Goal: Information Seeking & Learning: Learn about a topic

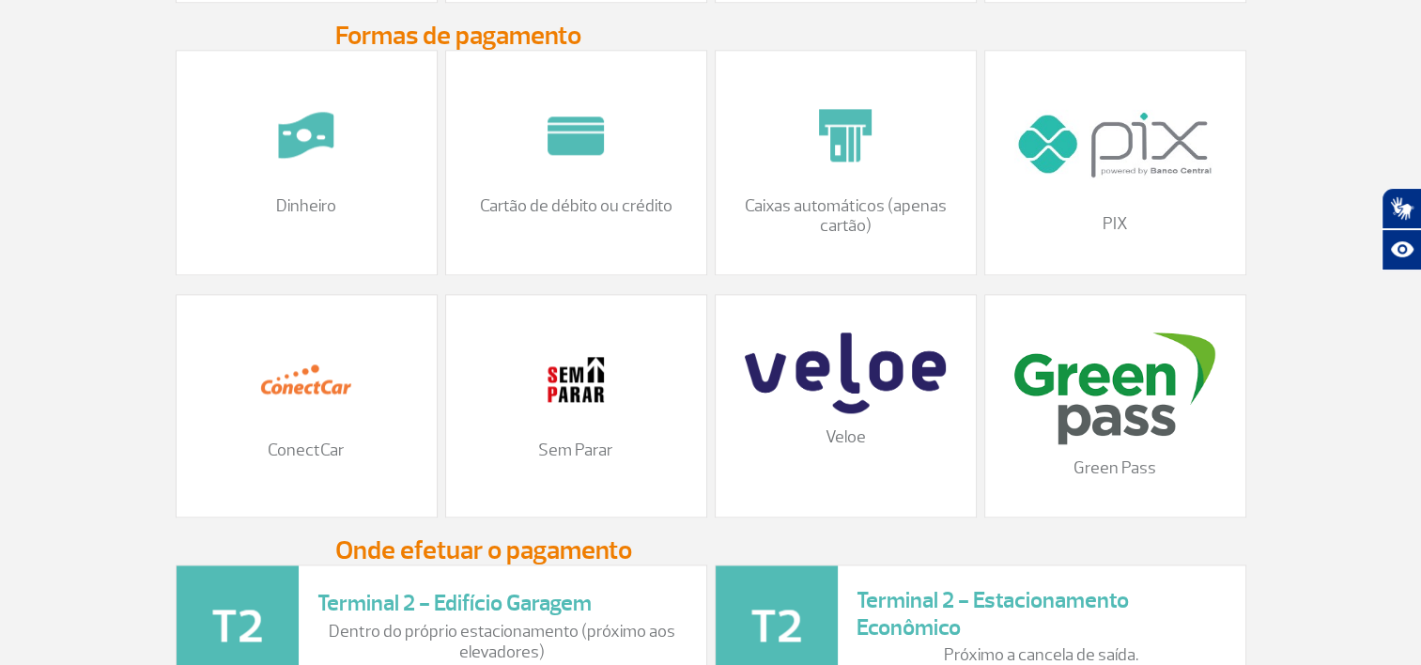
scroll to position [2348, 0]
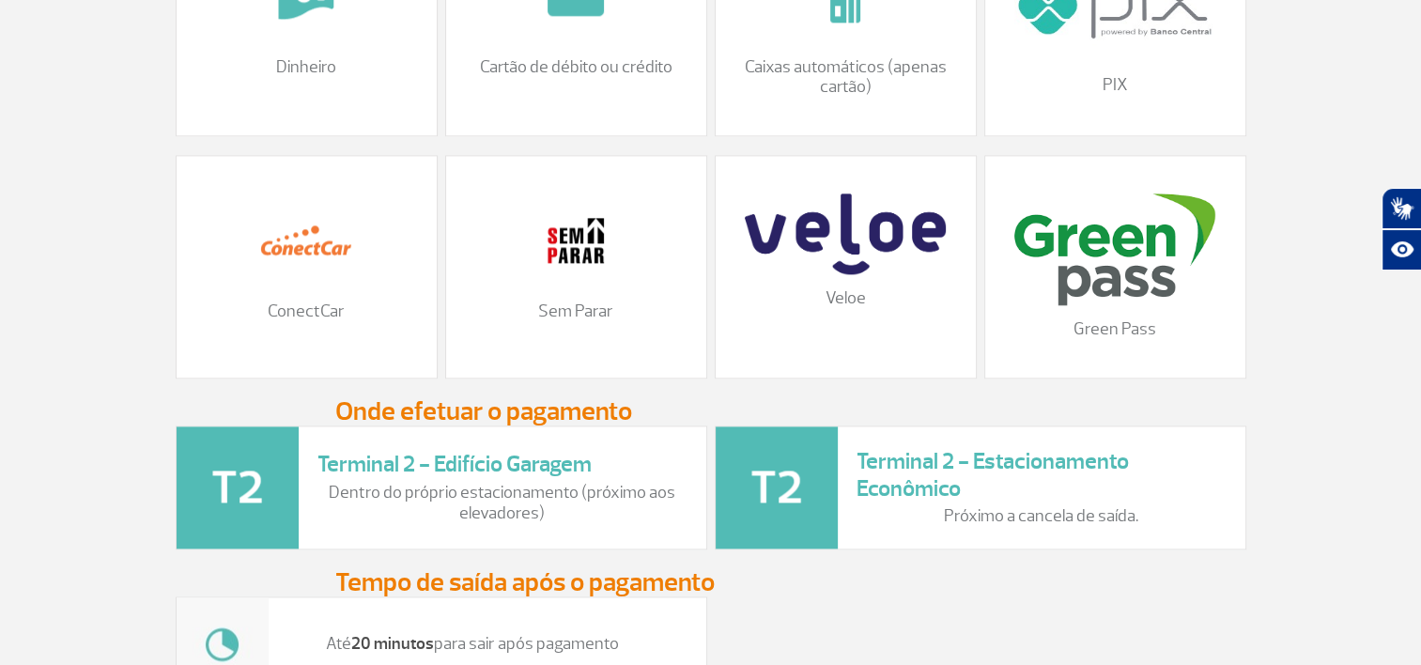
click at [827, 511] on img at bounding box center [777, 487] width 122 height 122
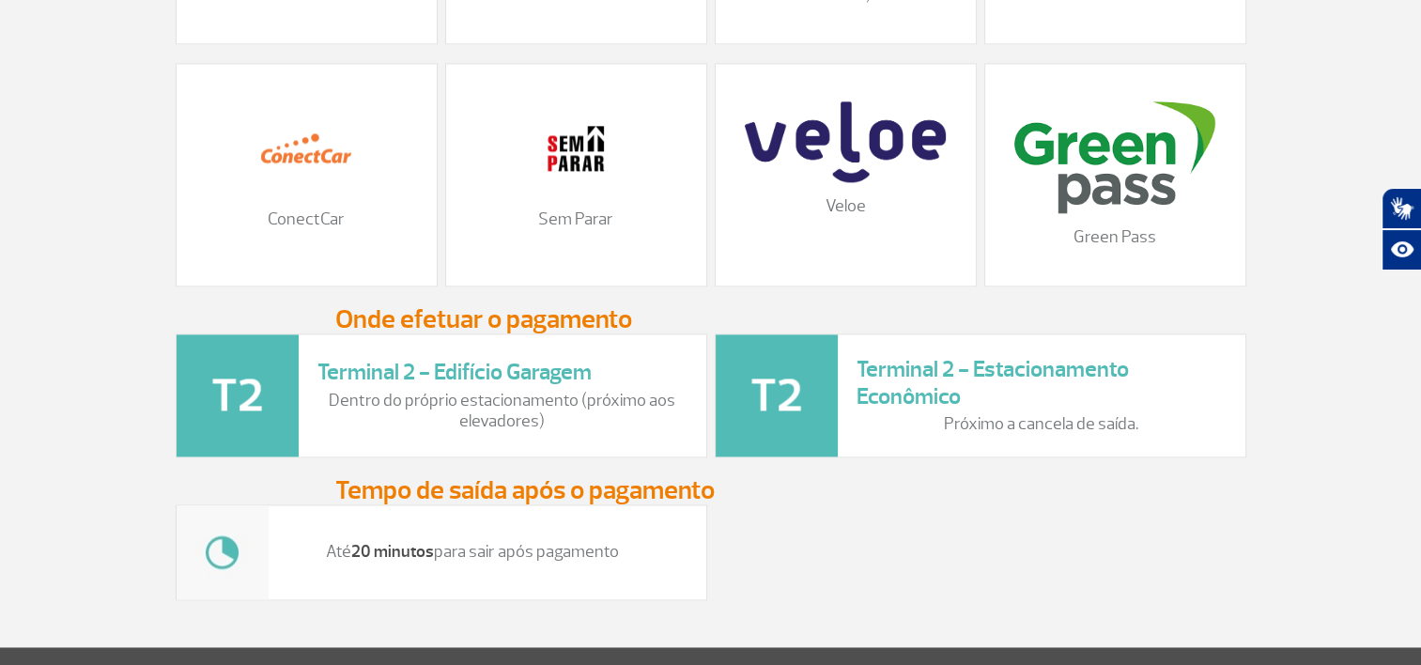
scroll to position [2441, 0]
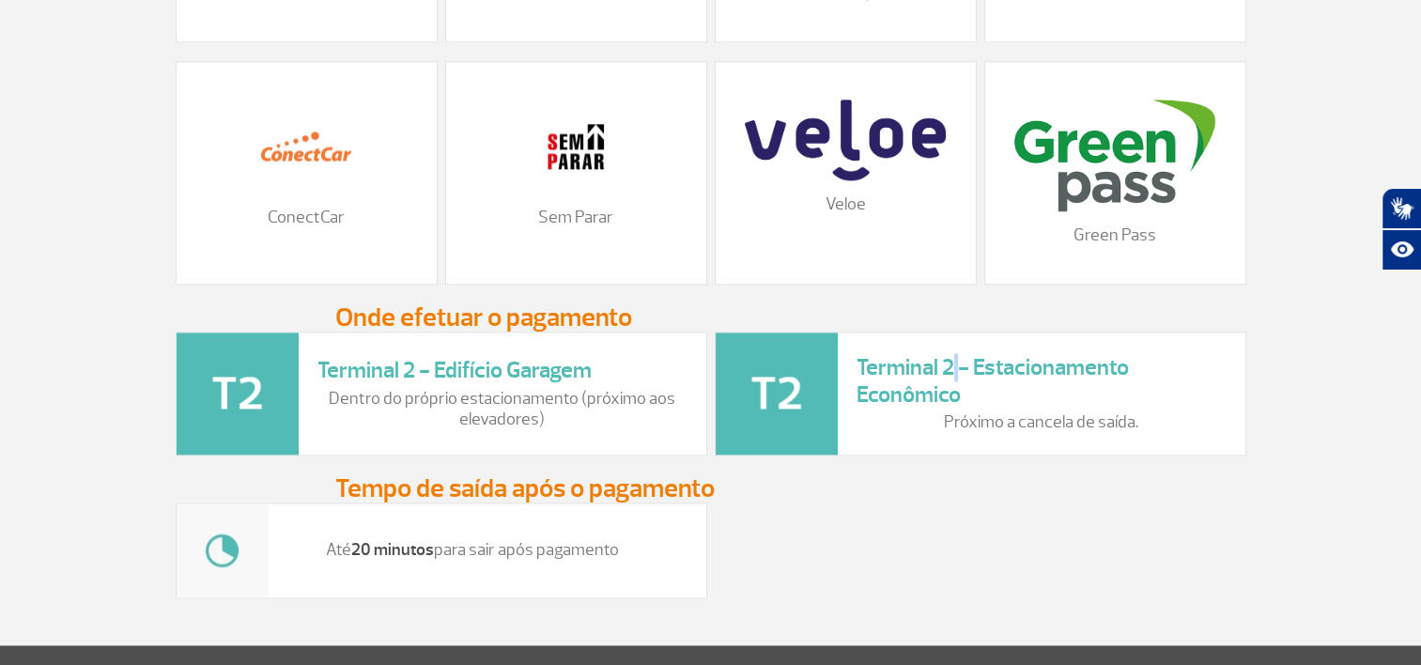
click at [955, 376] on h3 "Terminal 2 - Estacionamento Econômico" at bounding box center [1041, 381] width 370 height 54
click at [1228, 433] on div "Terminal 2 - Estacionamento Econômico Próximo a cancela de saída." at bounding box center [1050, 393] width 389 height 79
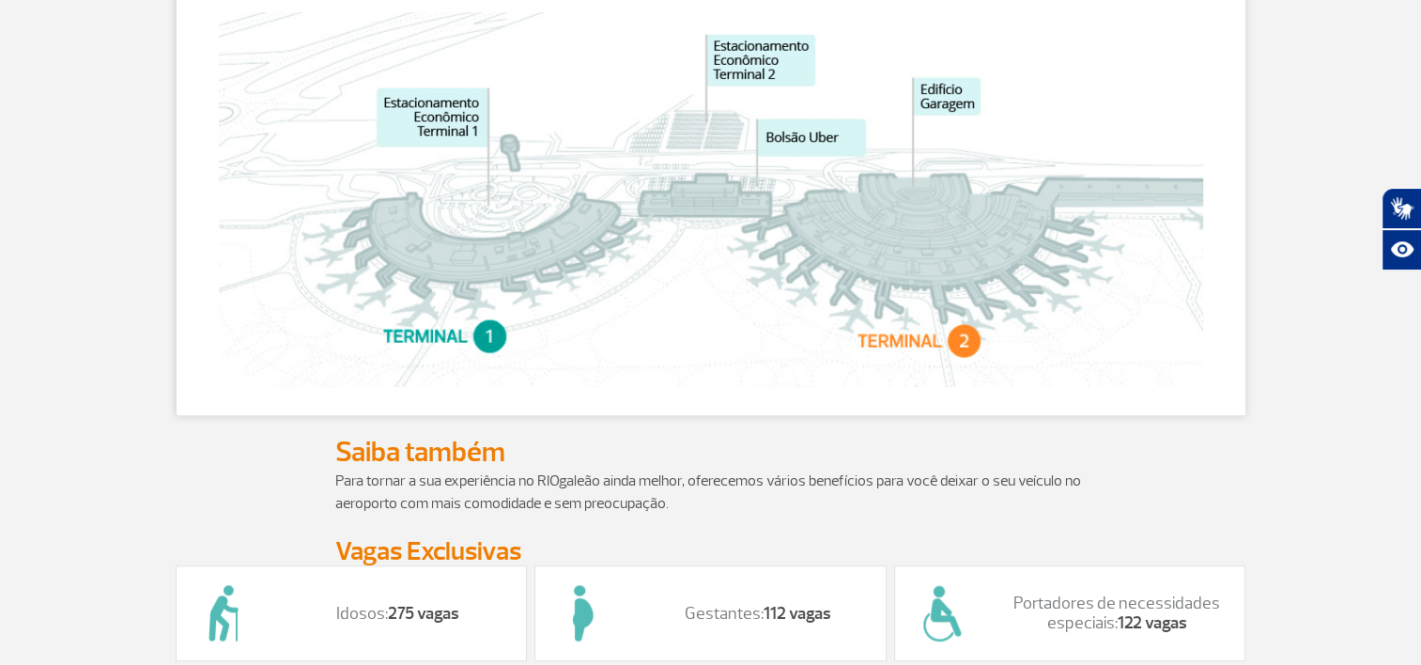
scroll to position [1276, 0]
click at [967, 359] on img at bounding box center [711, 200] width 984 height 375
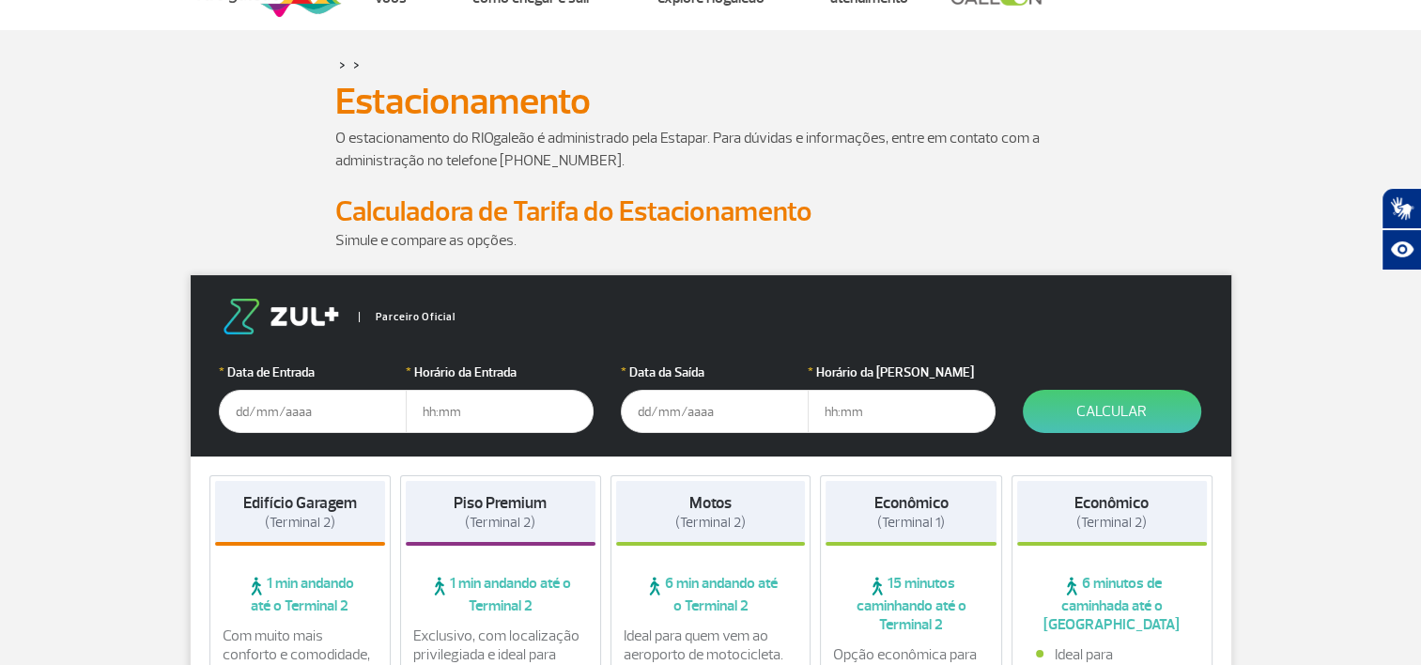
scroll to position [0, 0]
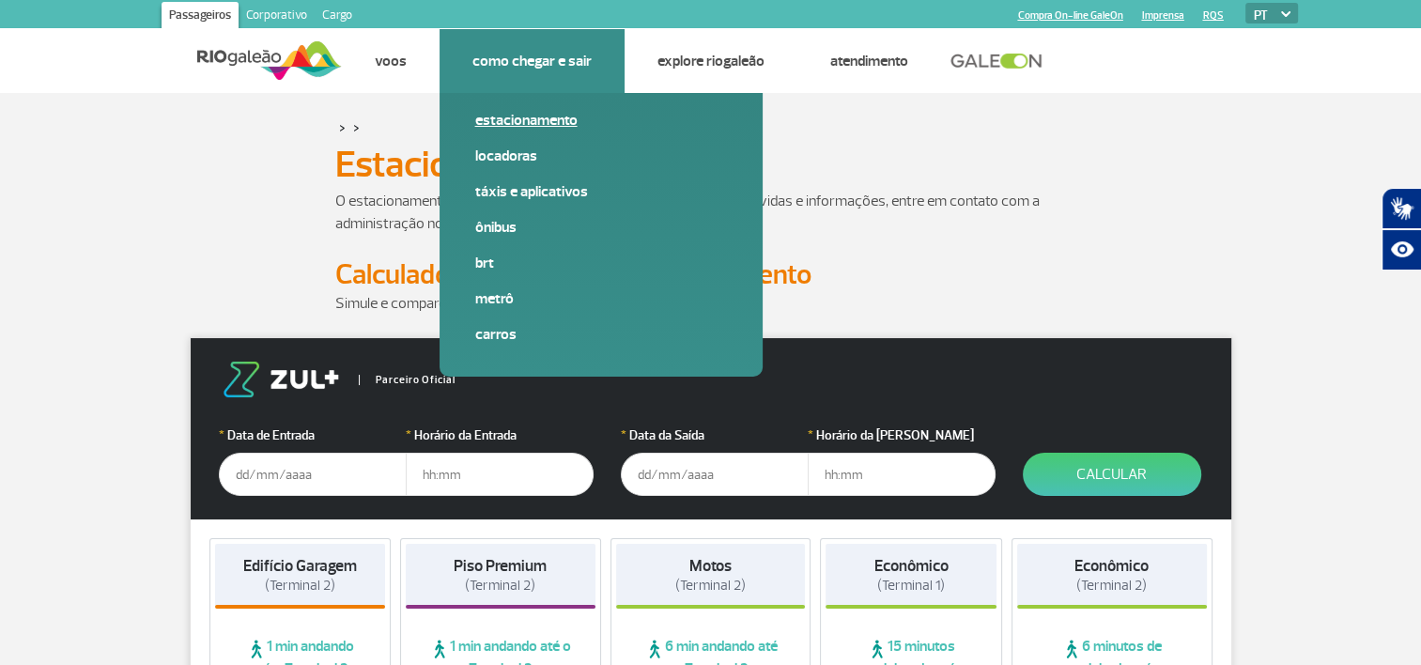
click at [499, 119] on link "Estacionamento" at bounding box center [601, 120] width 252 height 21
click at [507, 121] on link "Estacionamento" at bounding box center [601, 120] width 252 height 21
click at [520, 119] on link "Estacionamento" at bounding box center [601, 120] width 252 height 21
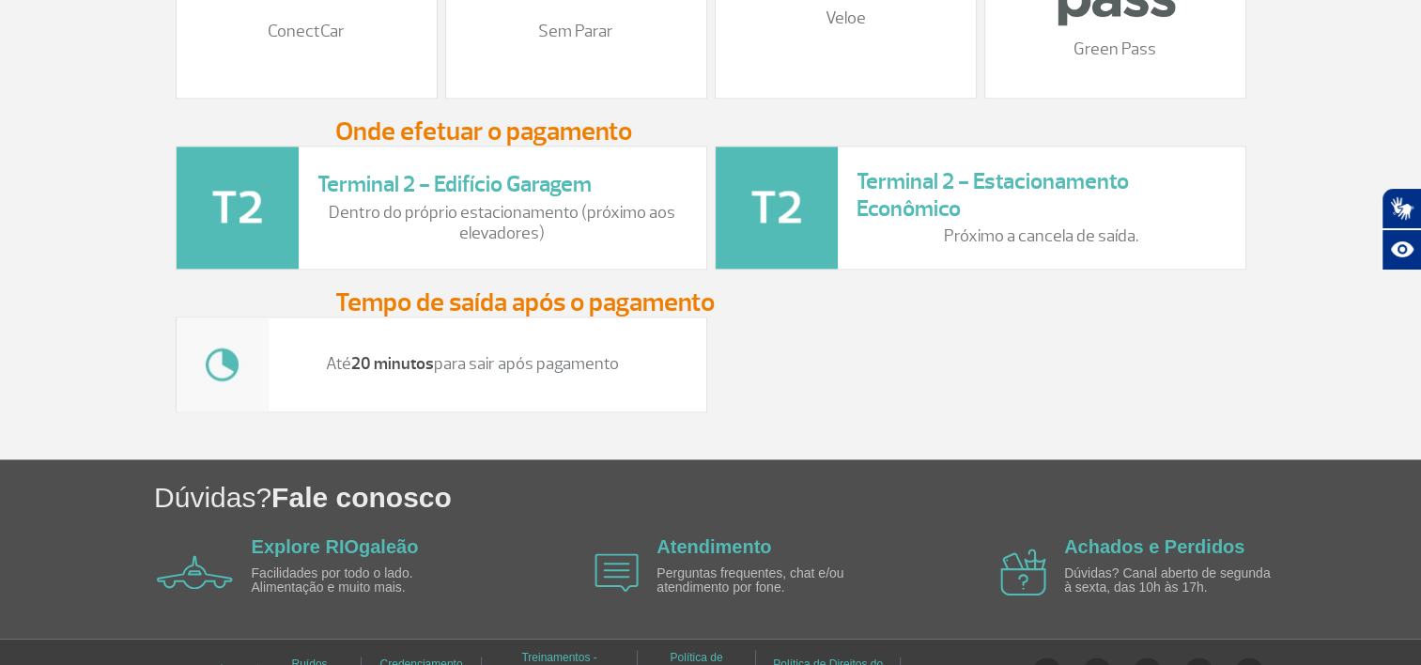
scroll to position [2403, 0]
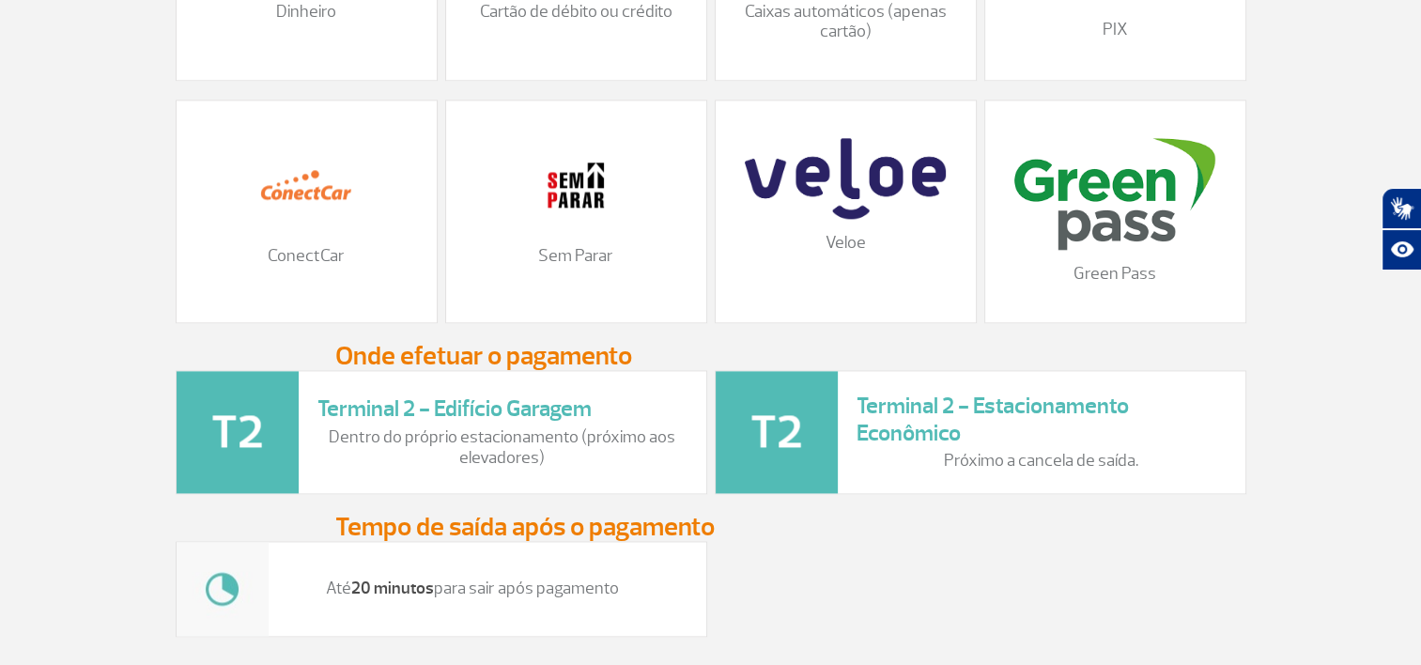
click at [1020, 433] on h3 "Terminal 2 - Estacionamento Econômico" at bounding box center [1041, 420] width 370 height 54
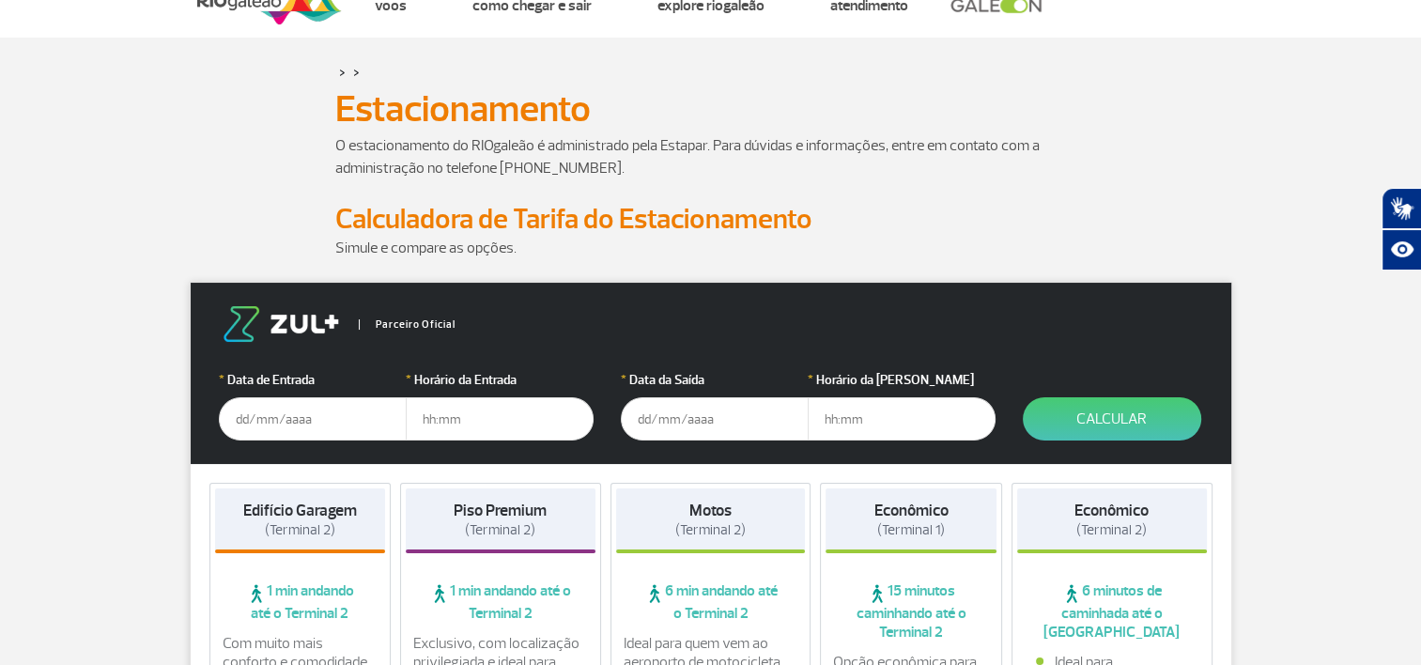
scroll to position [0, 0]
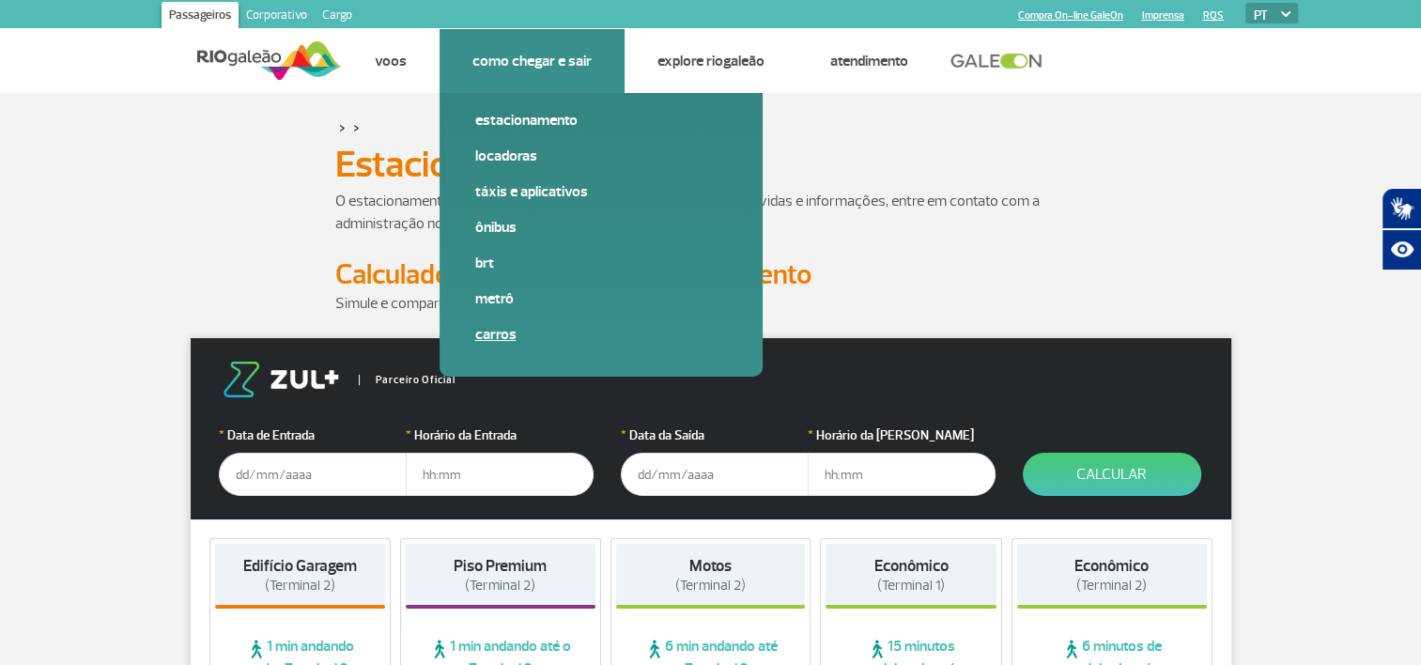
click at [490, 333] on link "Carros" at bounding box center [601, 334] width 252 height 21
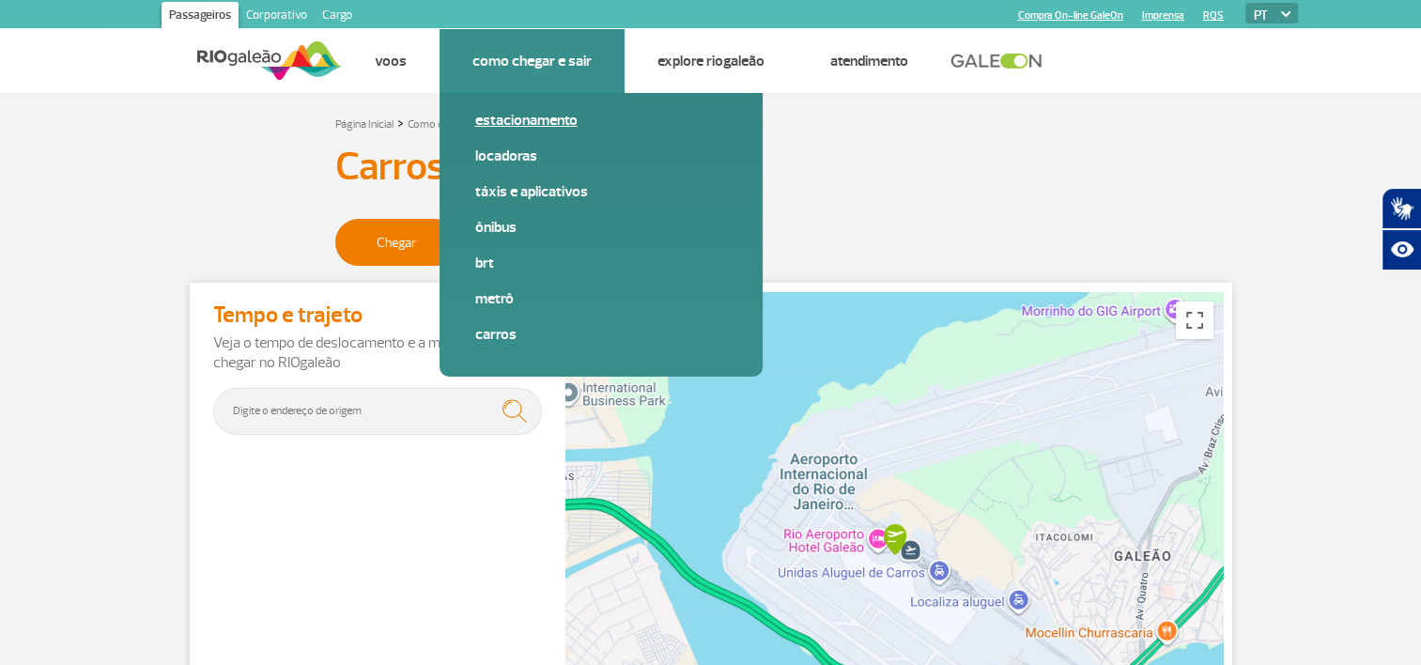
click at [516, 115] on link "Estacionamento" at bounding box center [601, 120] width 252 height 21
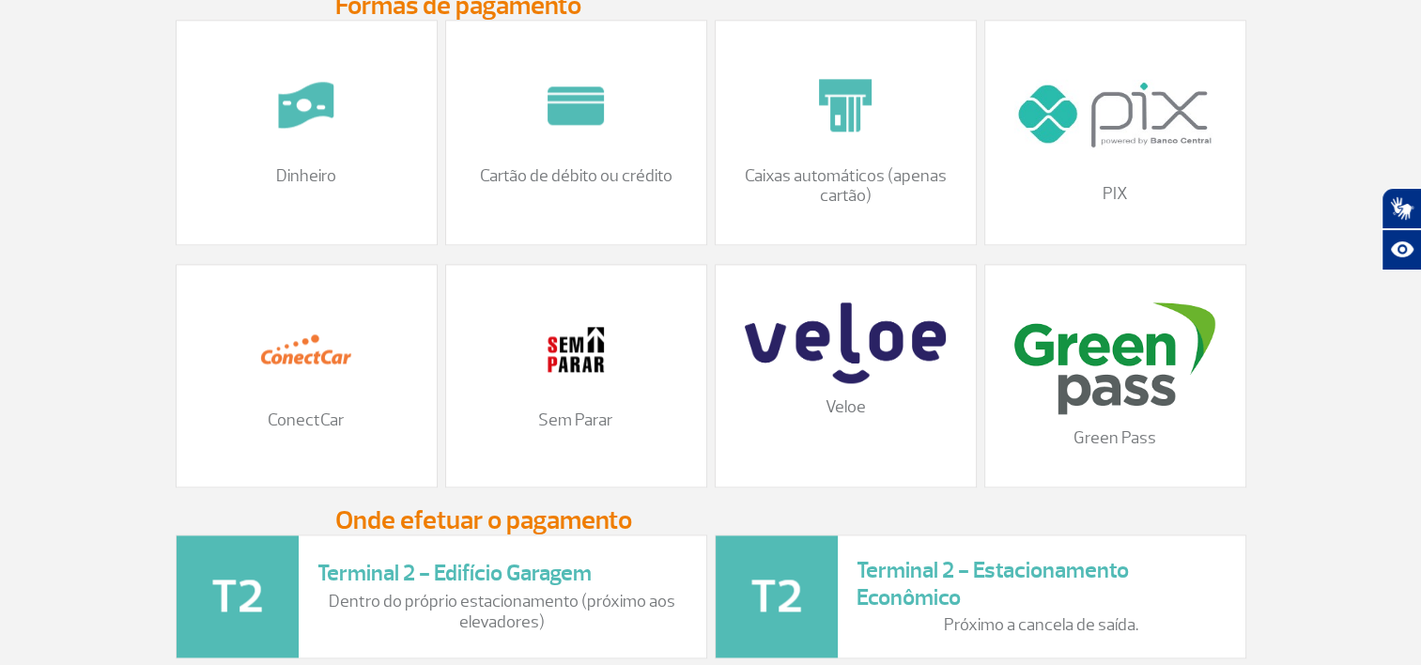
scroll to position [2254, 0]
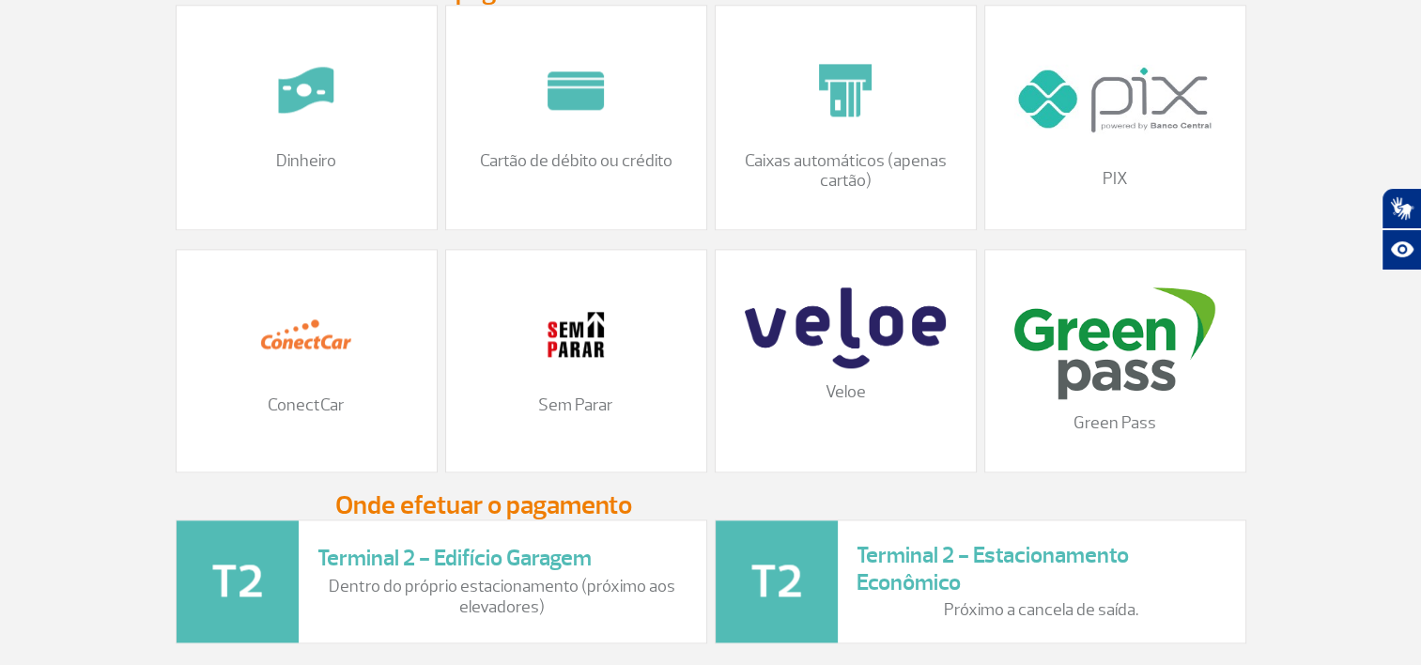
click at [554, 372] on img at bounding box center [576, 334] width 94 height 94
click at [559, 416] on p "Sem Parar" at bounding box center [576, 405] width 223 height 21
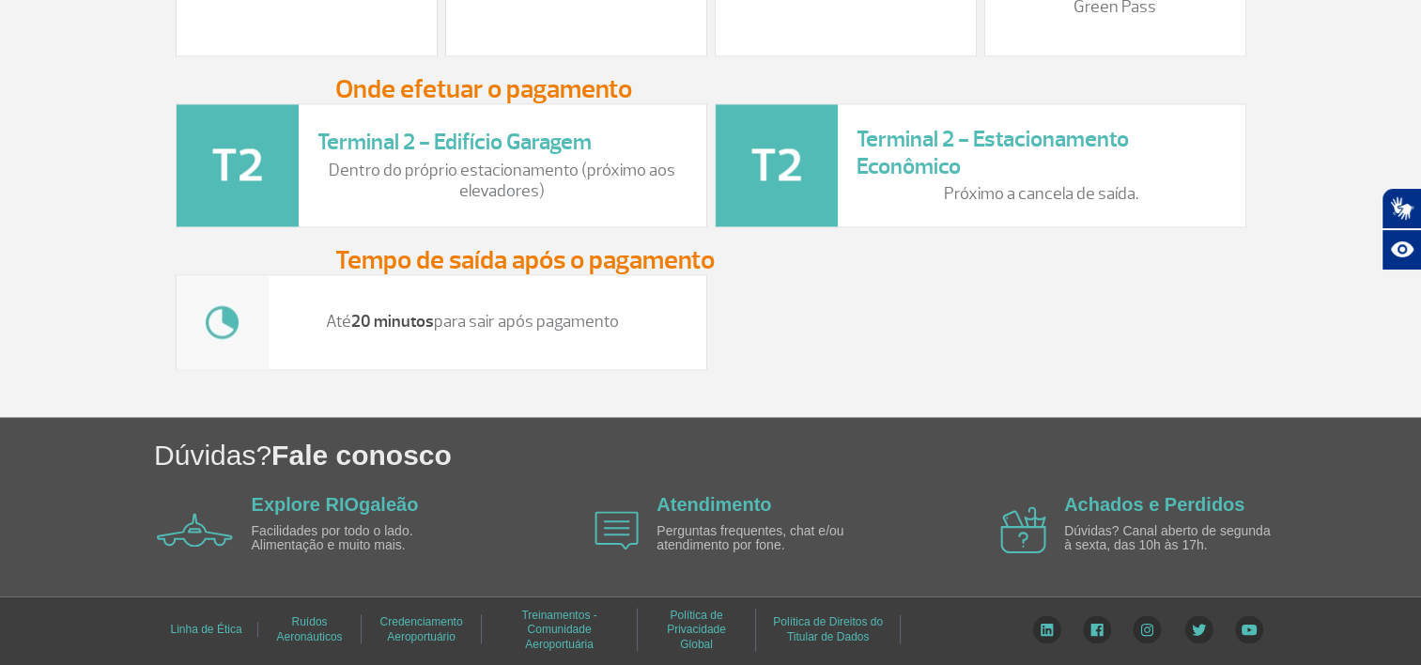
scroll to position [2685, 0]
click at [537, 322] on p "Até 20 minutos para sair após pagamento" at bounding box center [472, 322] width 370 height 21
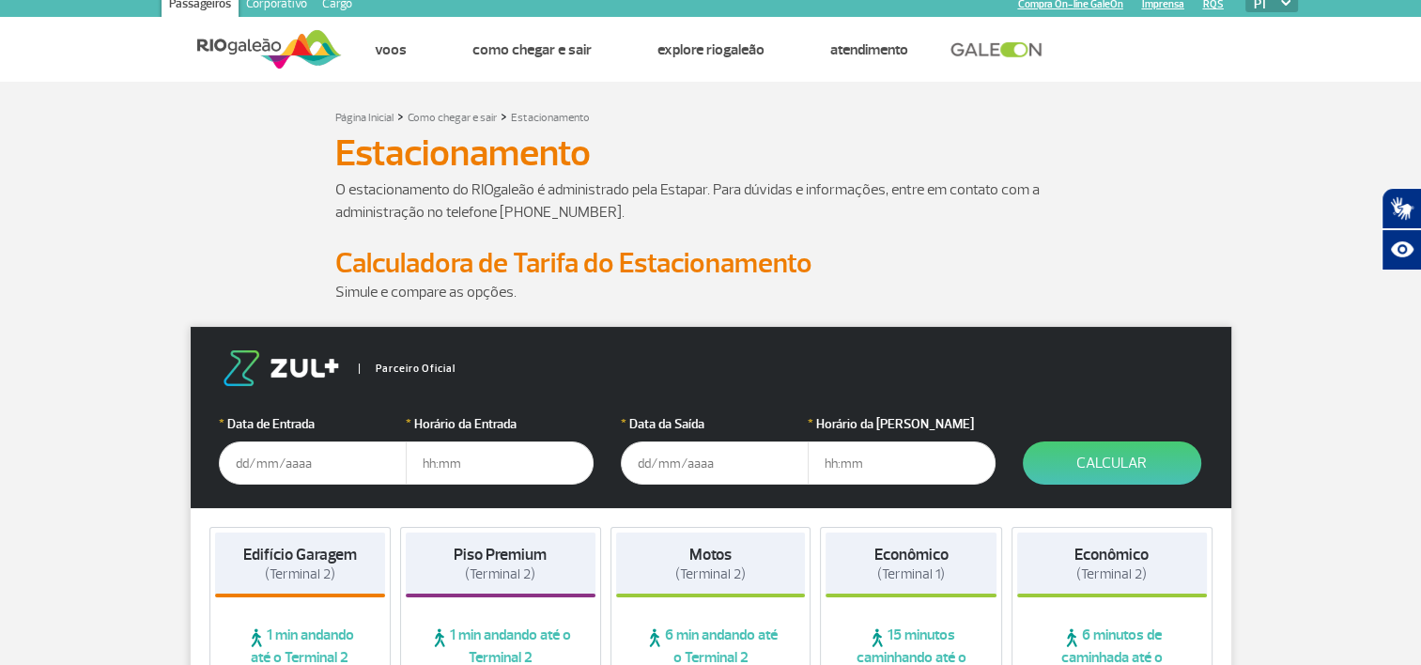
scroll to position [0, 0]
